Goal: Transaction & Acquisition: Purchase product/service

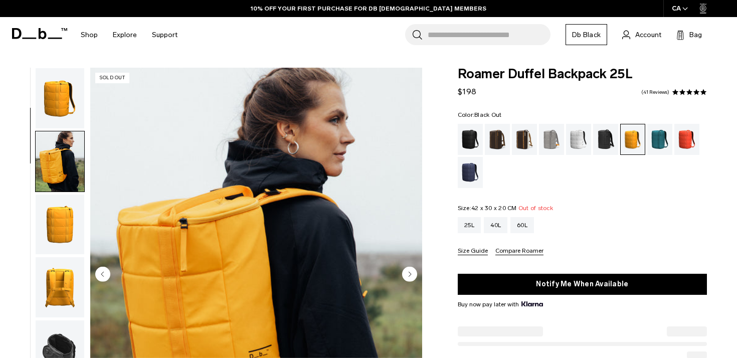
click at [470, 145] on div "Black Out" at bounding box center [471, 139] width 26 height 31
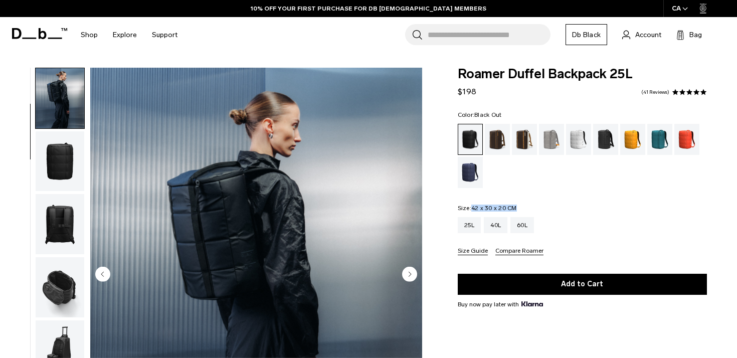
drag, startPoint x: 514, startPoint y: 205, endPoint x: 473, endPoint y: 208, distance: 41.7
click at [473, 208] on fieldset "Size: 42 x 30 x 20 CM Out of stock 25L 40L 60L Size Guide Compare Roamer" at bounding box center [582, 230] width 249 height 50
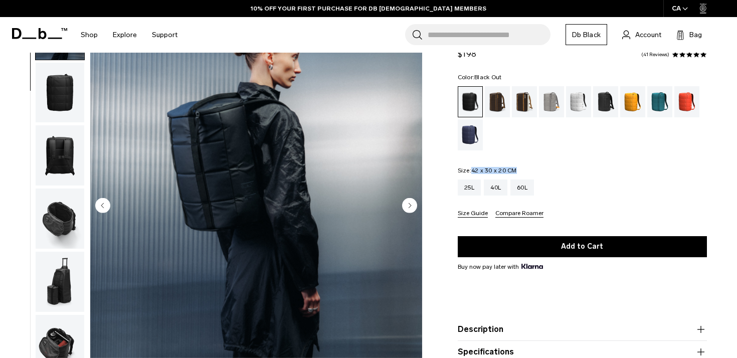
scroll to position [68, 0]
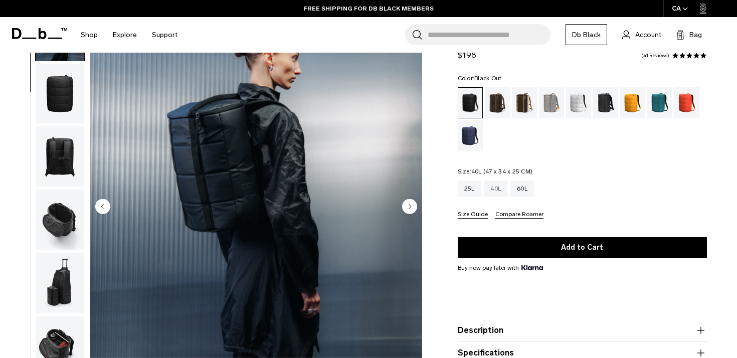
click at [498, 182] on div "40L" at bounding box center [496, 189] width 24 height 16
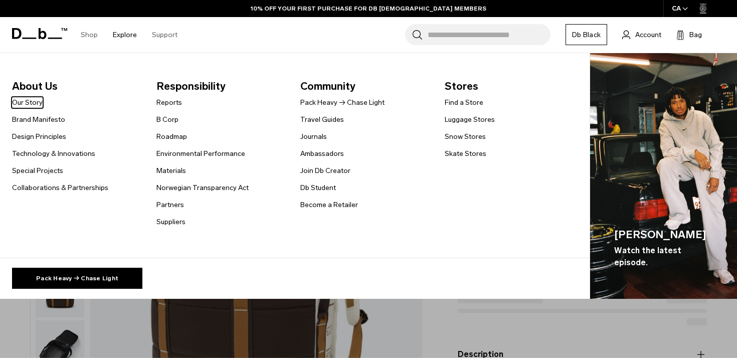
click at [118, 33] on link "Explore" at bounding box center [125, 35] width 24 height 36
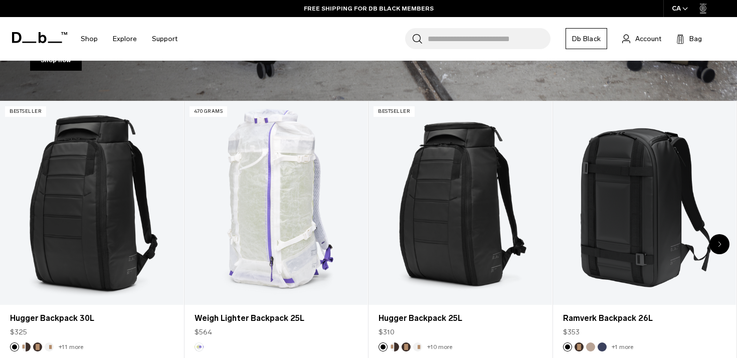
scroll to position [395, 0]
